Goal: Task Accomplishment & Management: Use online tool/utility

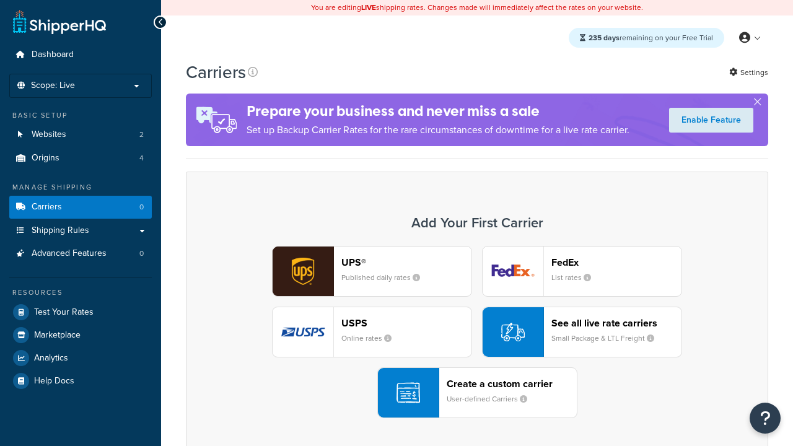
click at [477, 332] on div "UPS® Published daily rates FedEx List rates USPS Online rates See all live rate…" at bounding box center [477, 332] width 556 height 172
click at [477, 393] on div "Create a custom carrier User-defined Carriers" at bounding box center [511, 393] width 130 height 30
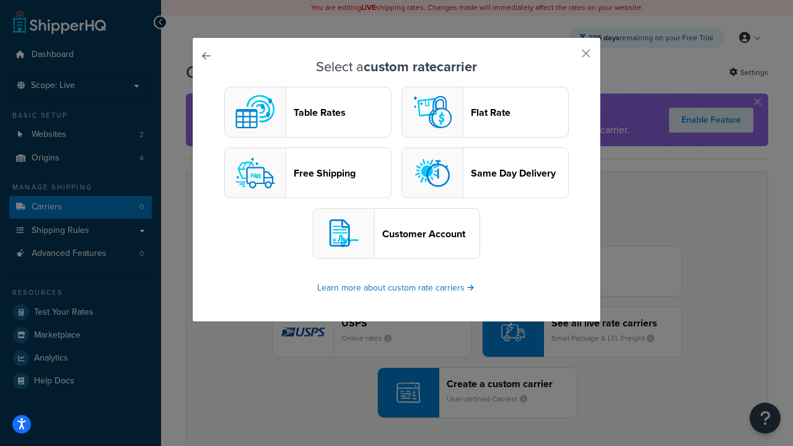
click at [308, 112] on header "Table Rates" at bounding box center [342, 113] width 97 height 12
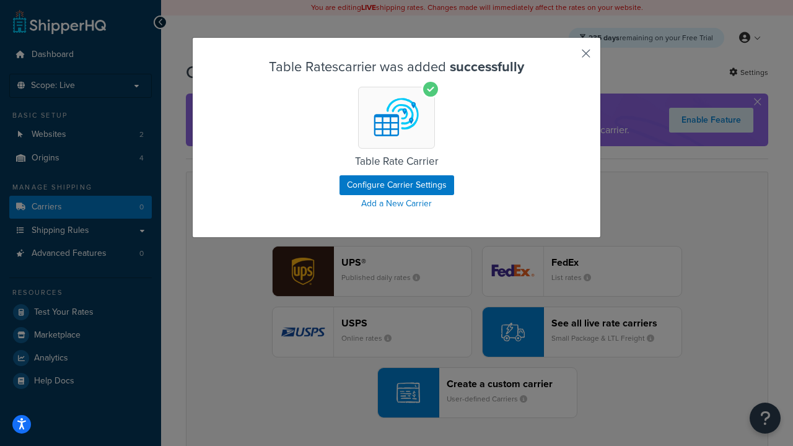
click at [567, 58] on button "button" at bounding box center [567, 57] width 3 height 3
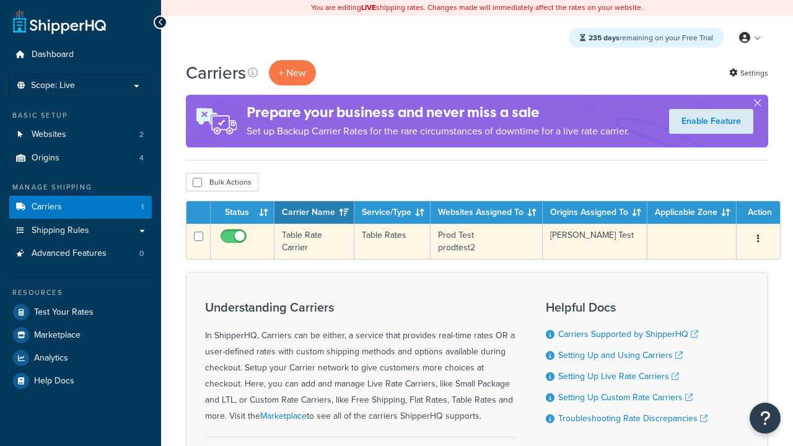
click at [758, 240] on icon "button" at bounding box center [758, 238] width 2 height 9
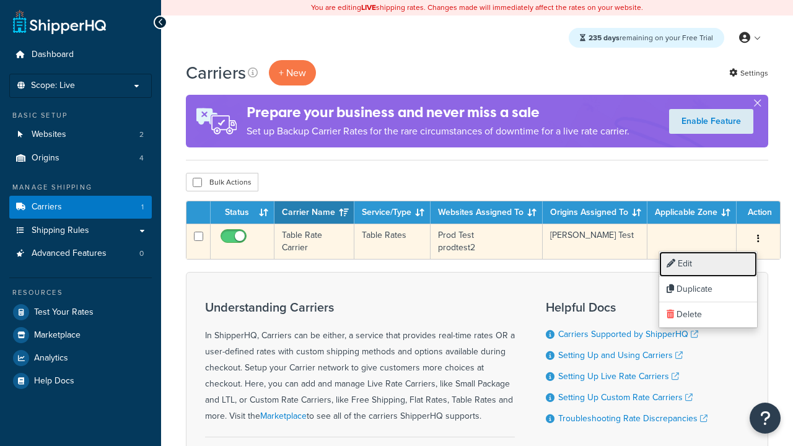
click at [708, 264] on link "Edit" at bounding box center [708, 263] width 98 height 25
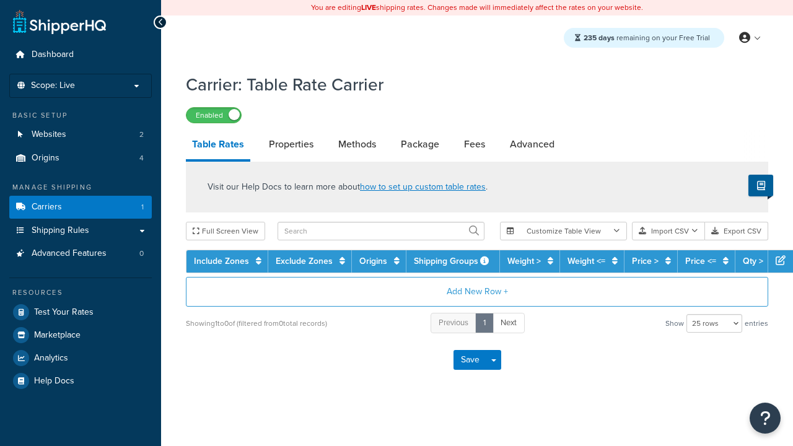
select select "25"
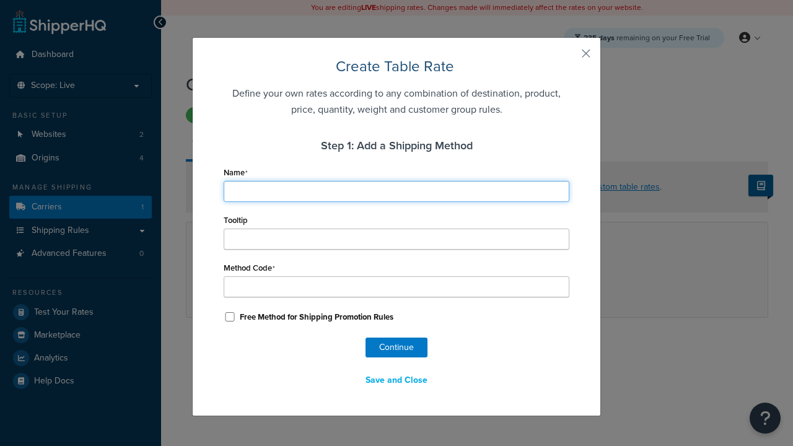
type input "Ground"
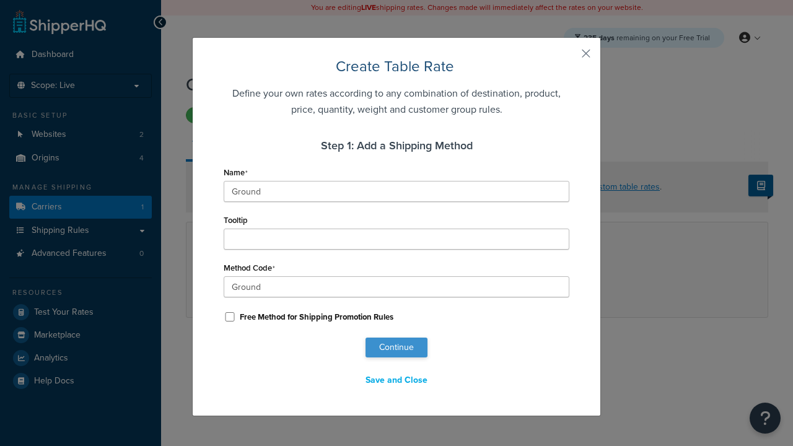
click at [396, 347] on button "Continue" at bounding box center [396, 348] width 62 height 20
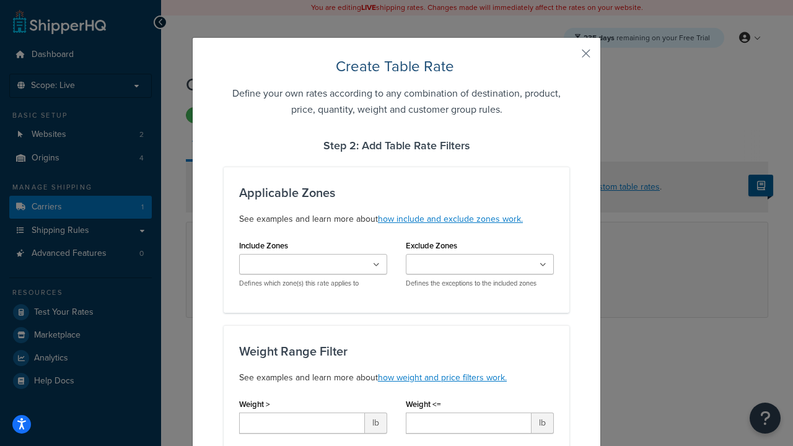
type input "10"
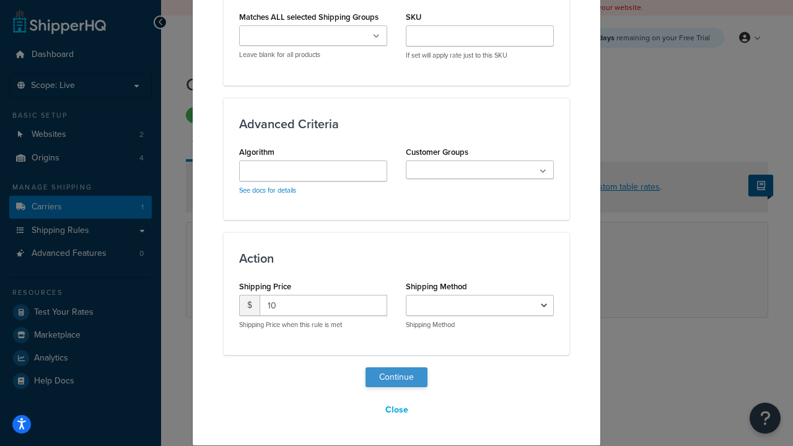
select select "25"
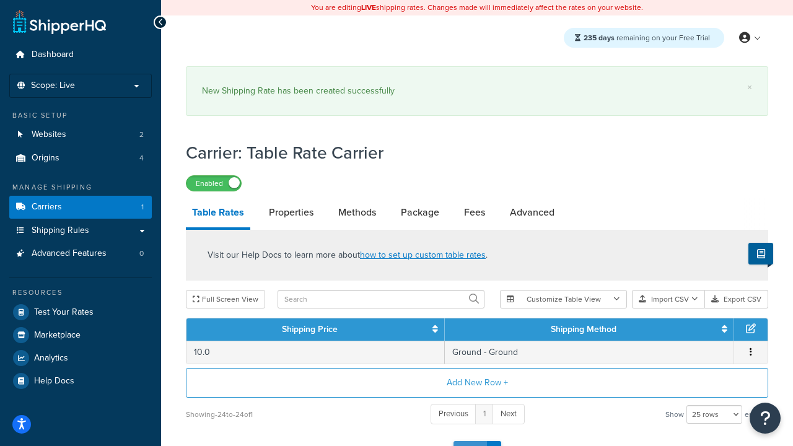
click at [469, 441] on button "Save" at bounding box center [469, 451] width 33 height 20
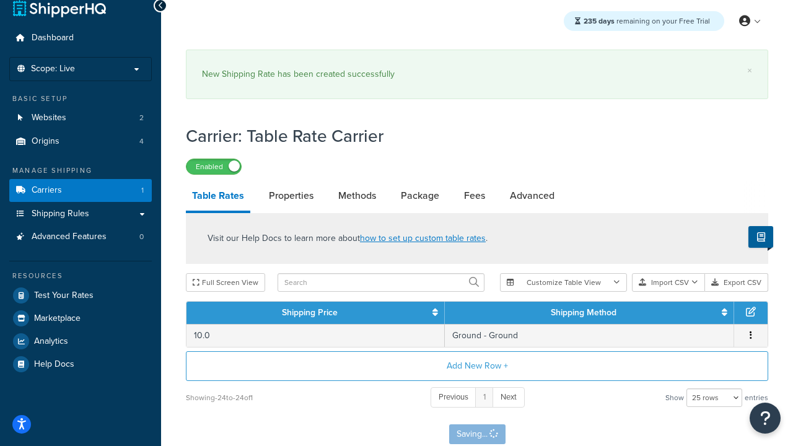
scroll to position [0, 0]
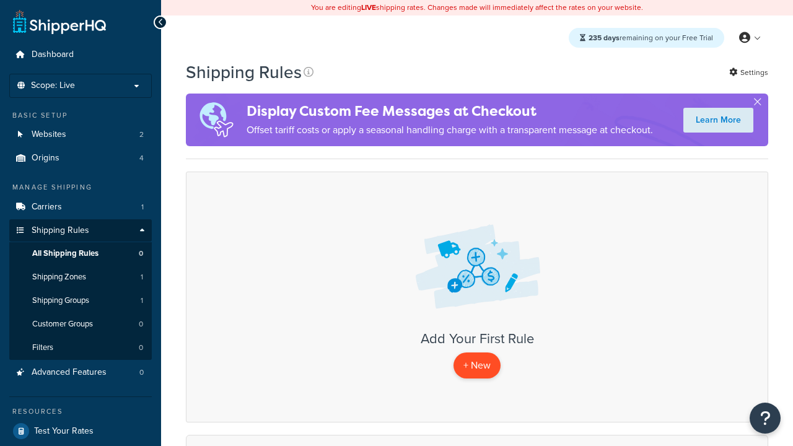
click at [477, 365] on p "+ New" at bounding box center [476, 364] width 47 height 25
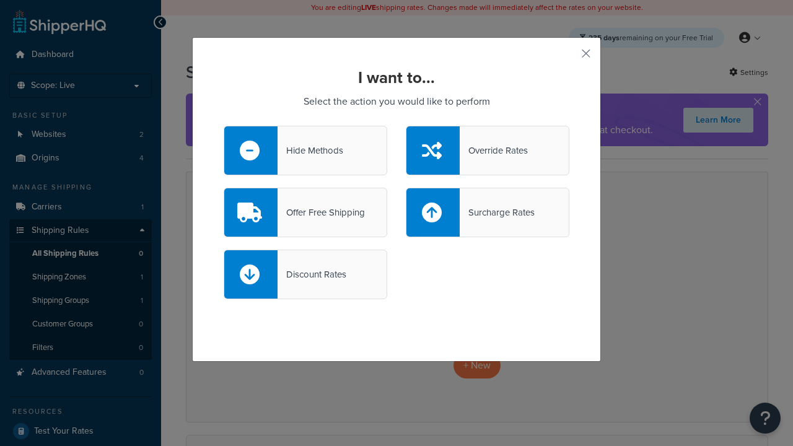
click at [487, 150] on div "Override Rates" at bounding box center [493, 150] width 68 height 17
click at [0, 0] on input "Override Rates" at bounding box center [0, 0] width 0 height 0
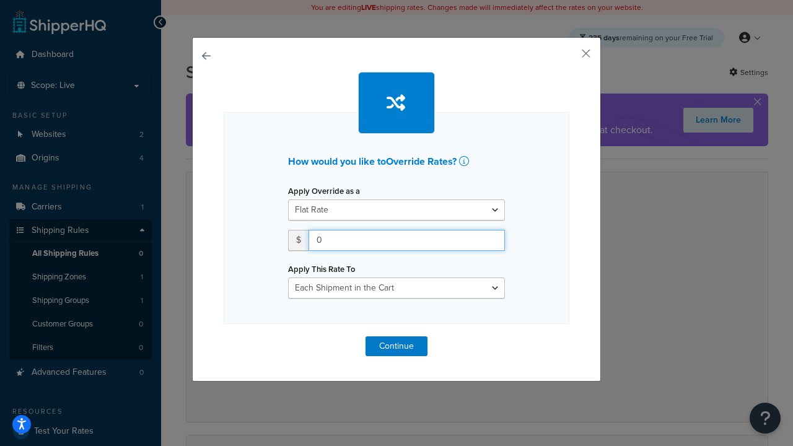
type input "100"
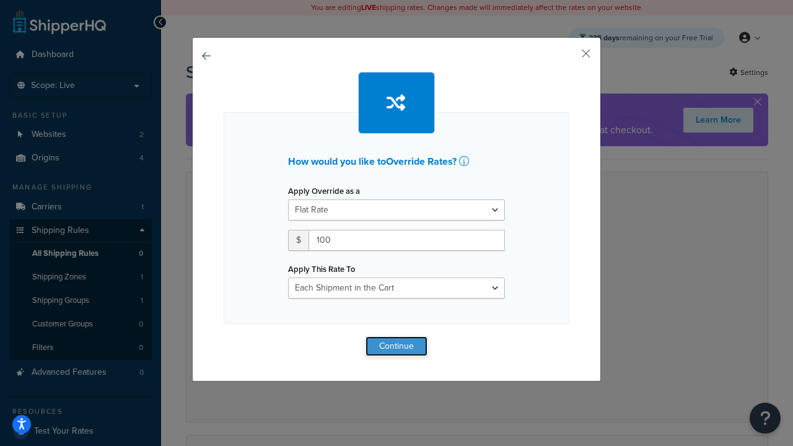
click at [396, 346] on button "Continue" at bounding box center [396, 346] width 62 height 20
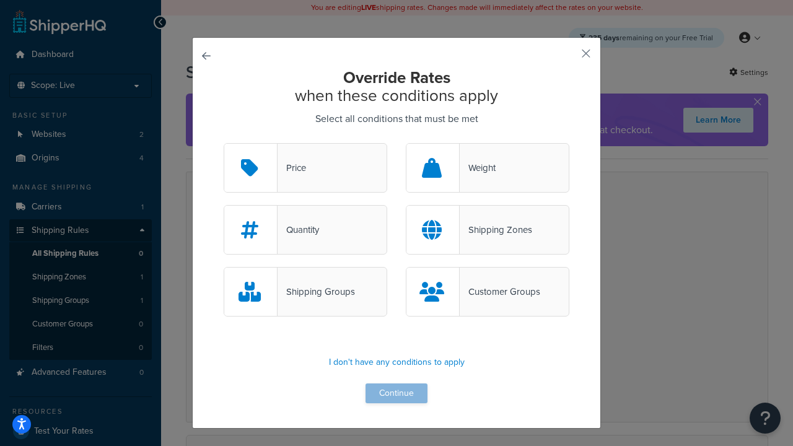
click at [305, 168] on div "Price" at bounding box center [291, 167] width 28 height 17
click at [0, 0] on input "Price" at bounding box center [0, 0] width 0 height 0
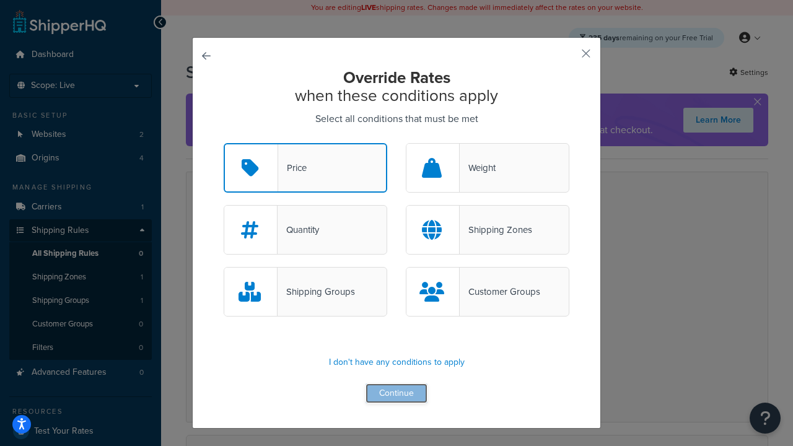
click at [396, 394] on button "Continue" at bounding box center [396, 393] width 62 height 20
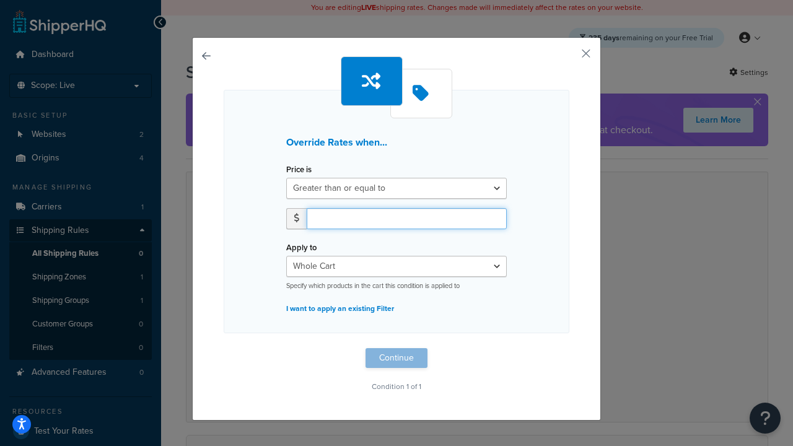
click at [406, 218] on input "number" at bounding box center [407, 218] width 200 height 21
type input "100"
click at [396, 358] on button "Continue" at bounding box center [396, 358] width 62 height 20
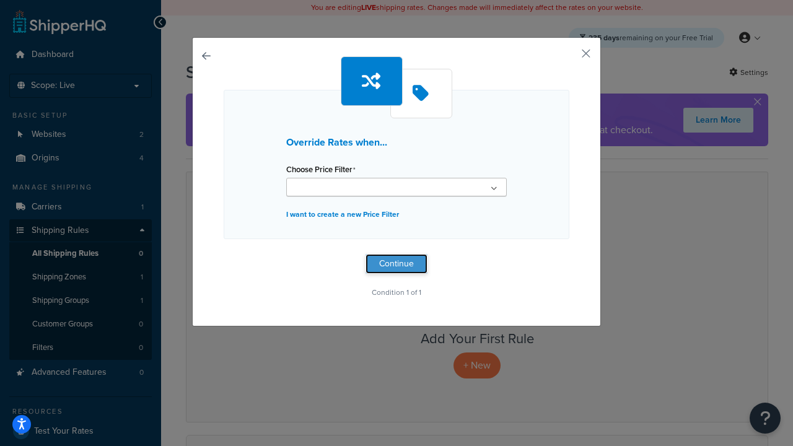
click at [396, 264] on button "Continue" at bounding box center [396, 264] width 62 height 20
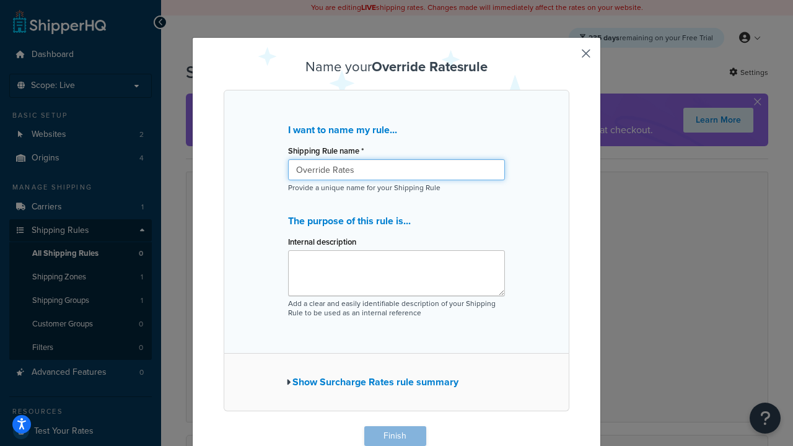
type input "Override Rates"
click at [394, 436] on button "Finish" at bounding box center [395, 436] width 62 height 20
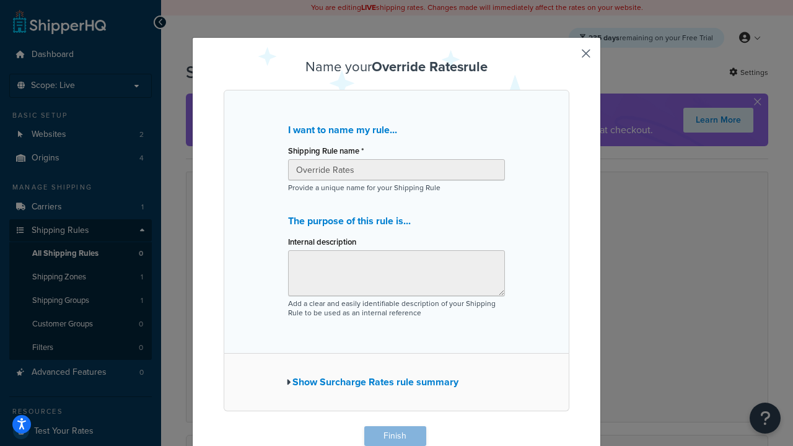
scroll to position [1, 0]
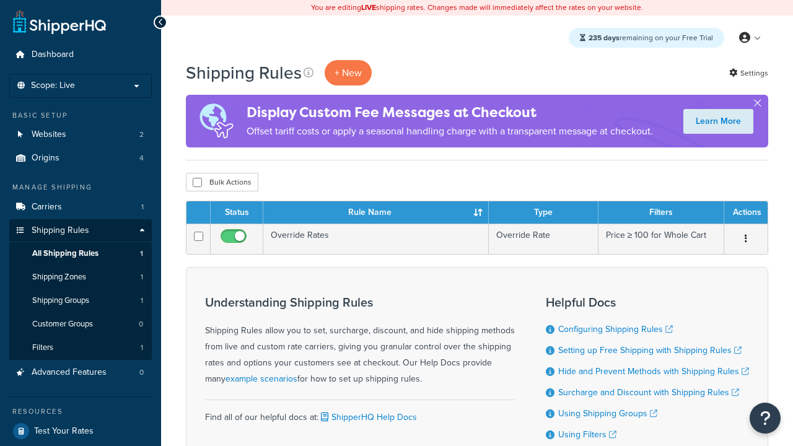
click at [233, 213] on th "Status" at bounding box center [237, 212] width 53 height 22
click at [237, 213] on th "Status" at bounding box center [237, 212] width 53 height 22
click at [375, 213] on th "Rule Name" at bounding box center [375, 212] width 225 height 22
click at [543, 213] on th "Type" at bounding box center [544, 212] width 110 height 22
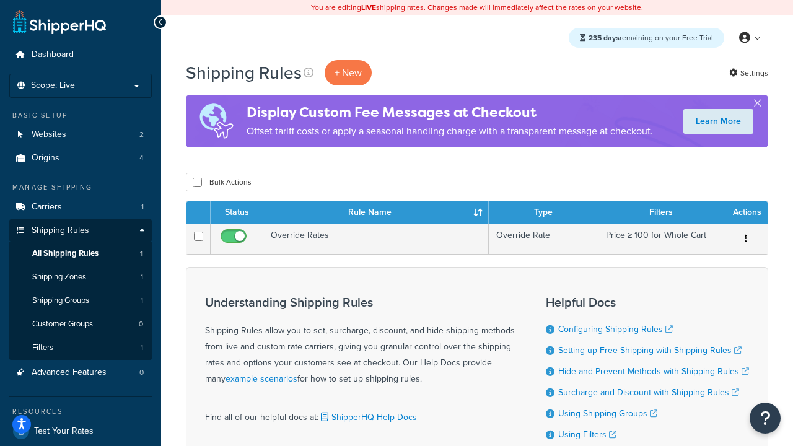
click at [543, 213] on th "Type" at bounding box center [544, 212] width 110 height 22
click at [661, 213] on th "Filters" at bounding box center [661, 212] width 126 height 22
click at [745, 213] on th "Actions" at bounding box center [745, 212] width 43 height 22
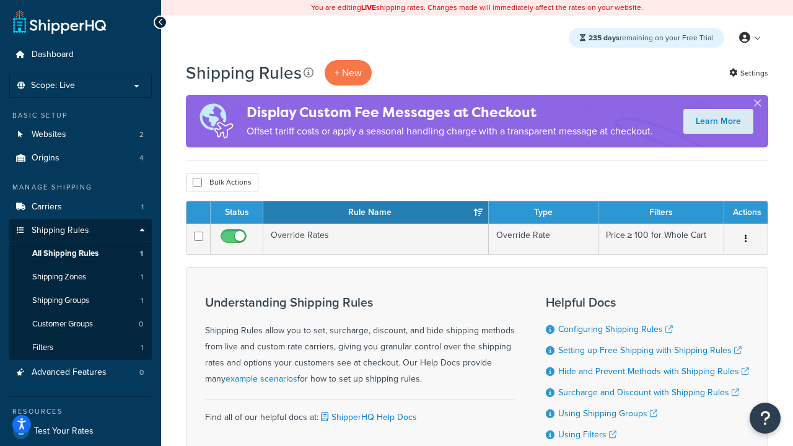
click at [745, 213] on th "Actions" at bounding box center [745, 212] width 43 height 22
click at [308, 72] on icon at bounding box center [308, 73] width 10 height 10
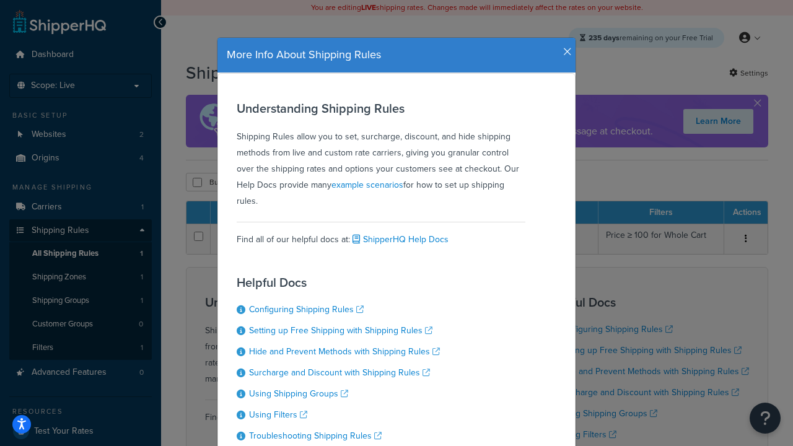
click at [564, 47] on icon "button" at bounding box center [567, 51] width 9 height 11
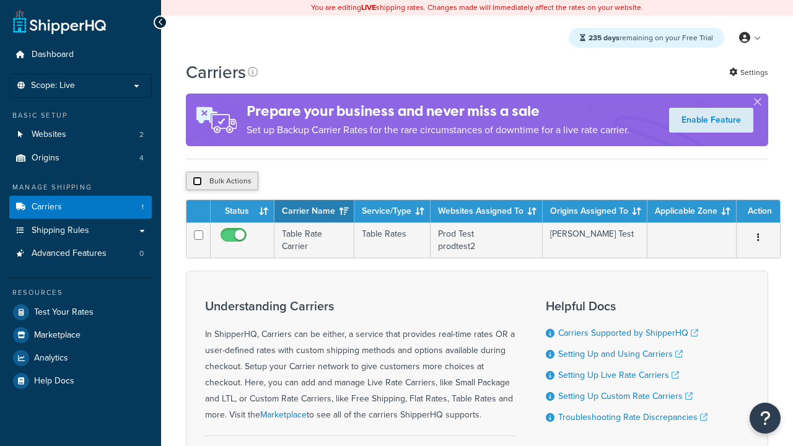
click at [197, 183] on input "checkbox" at bounding box center [197, 180] width 9 height 9
checkbox input "true"
click at [0, 0] on button "Delete" at bounding box center [0, 0] width 0 height 0
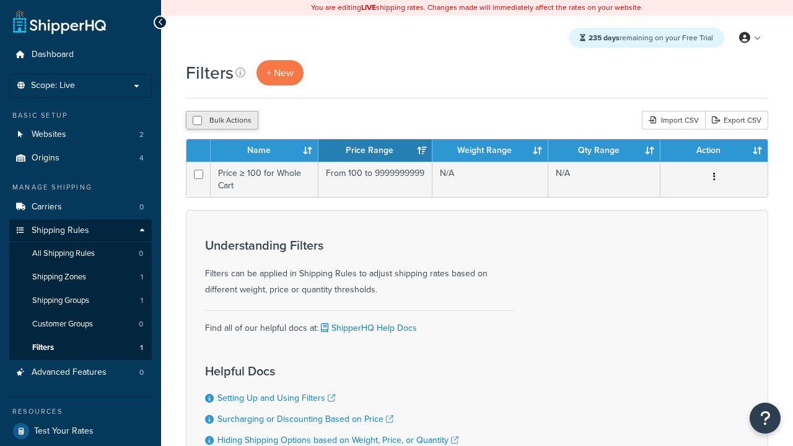
click at [222, 121] on button "Bulk Actions" at bounding box center [222, 120] width 72 height 19
checkbox input "true"
click at [0, 0] on button "Delete" at bounding box center [0, 0] width 0 height 0
